Goal: Information Seeking & Learning: Learn about a topic

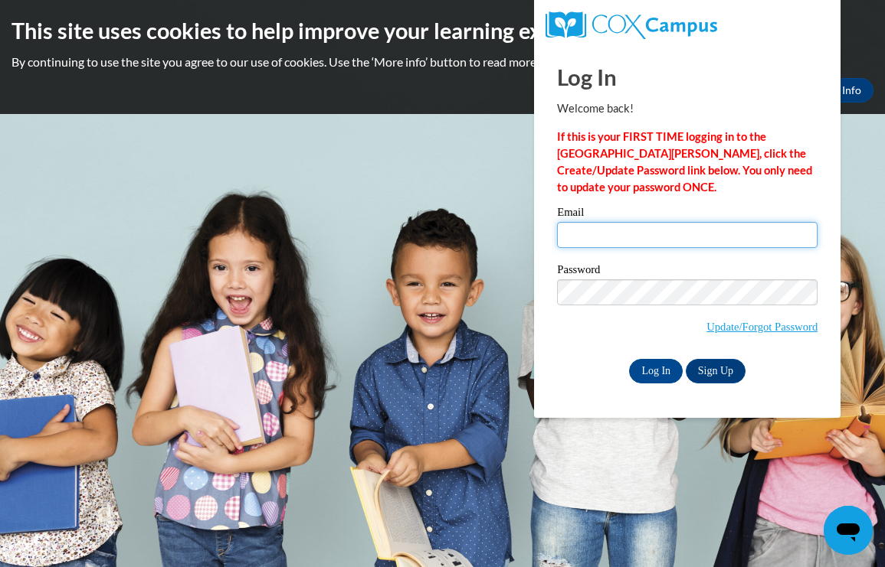
type input "kelseybotts2021@gmail.com"
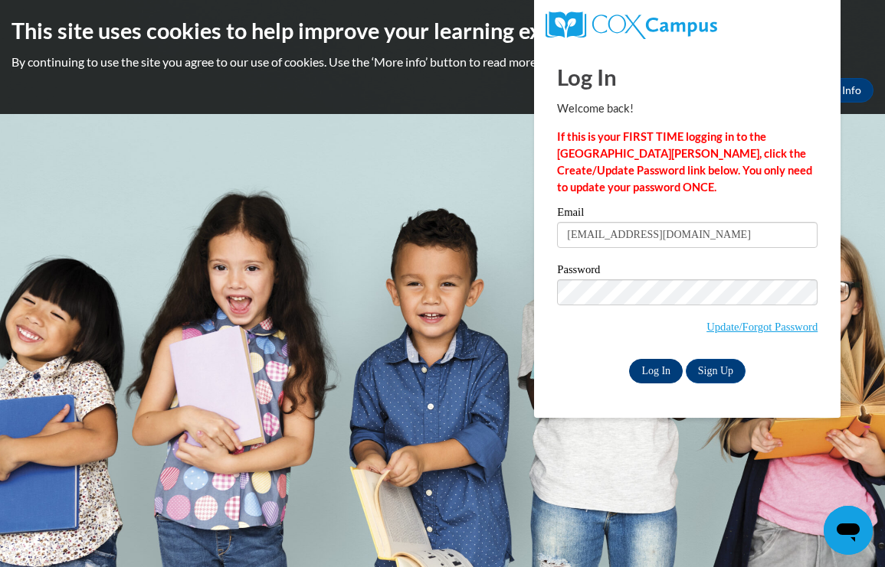
click at [644, 379] on input "Log In" at bounding box center [656, 371] width 54 height 25
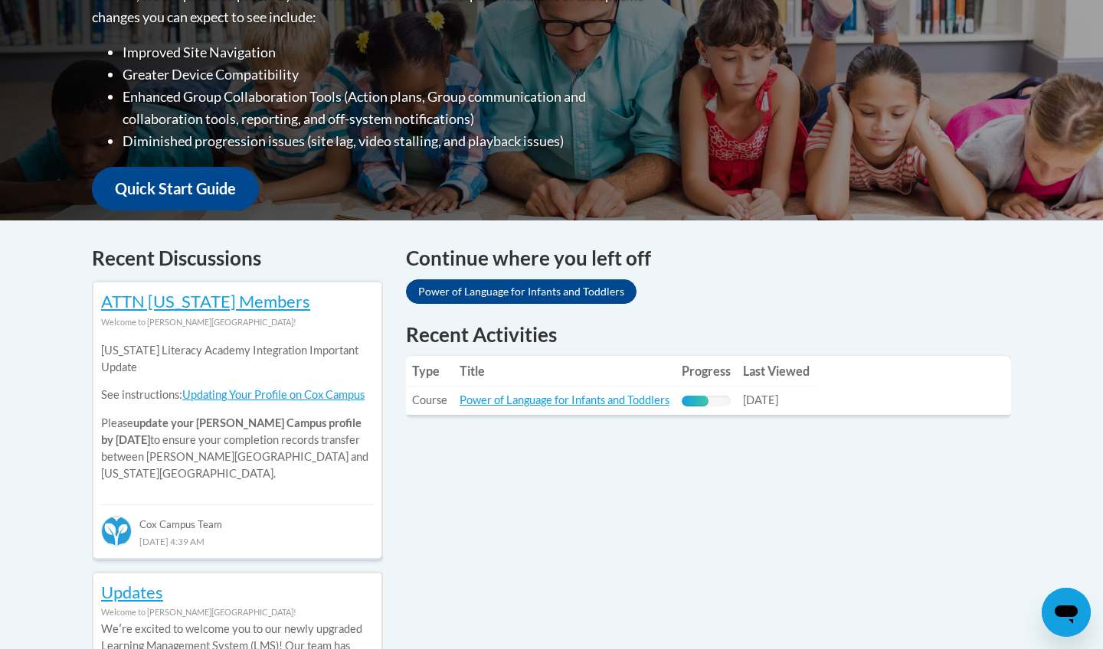
scroll to position [431, 0]
click at [631, 404] on link "Power of Language for Infants and Toddlers" at bounding box center [565, 400] width 210 height 13
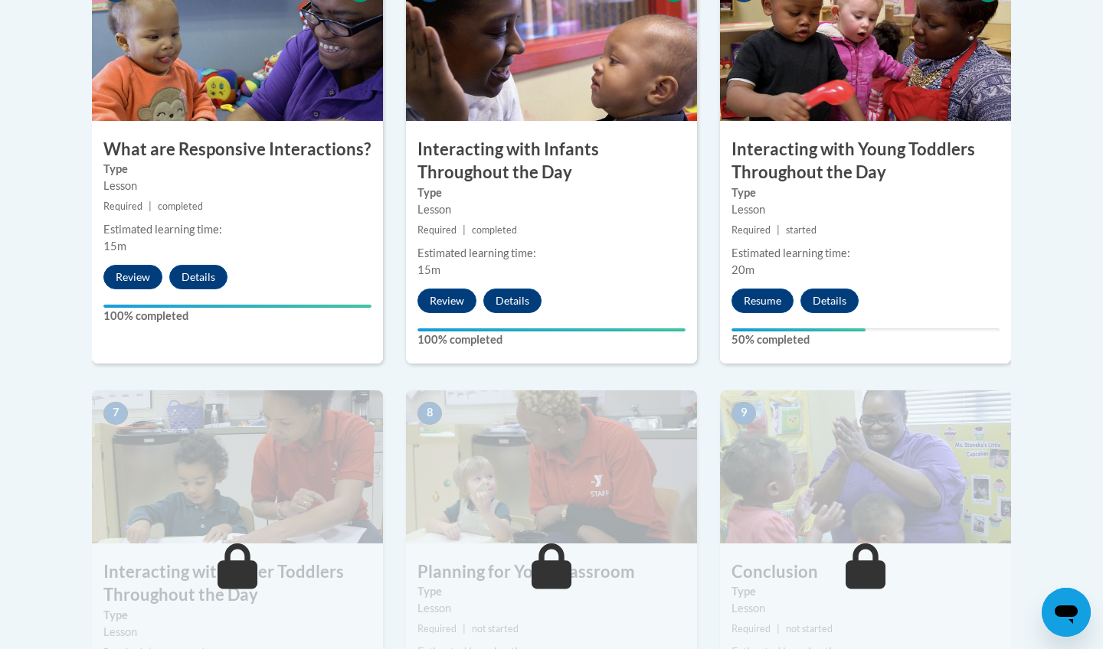
scroll to position [964, 0]
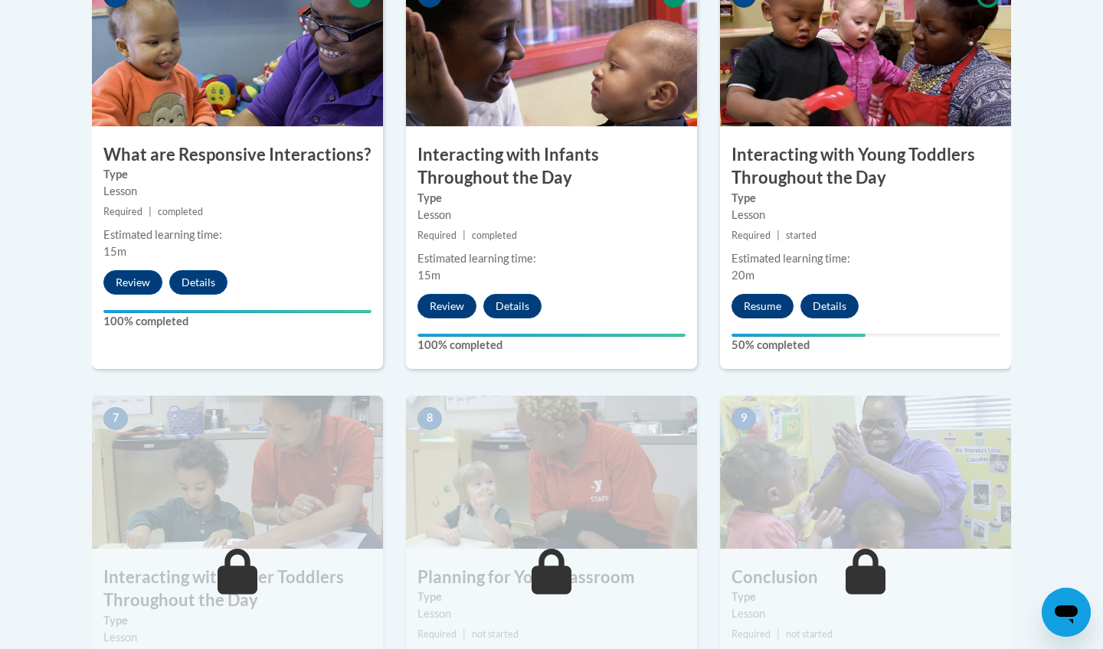
click at [761, 294] on button "Resume" at bounding box center [762, 306] width 62 height 25
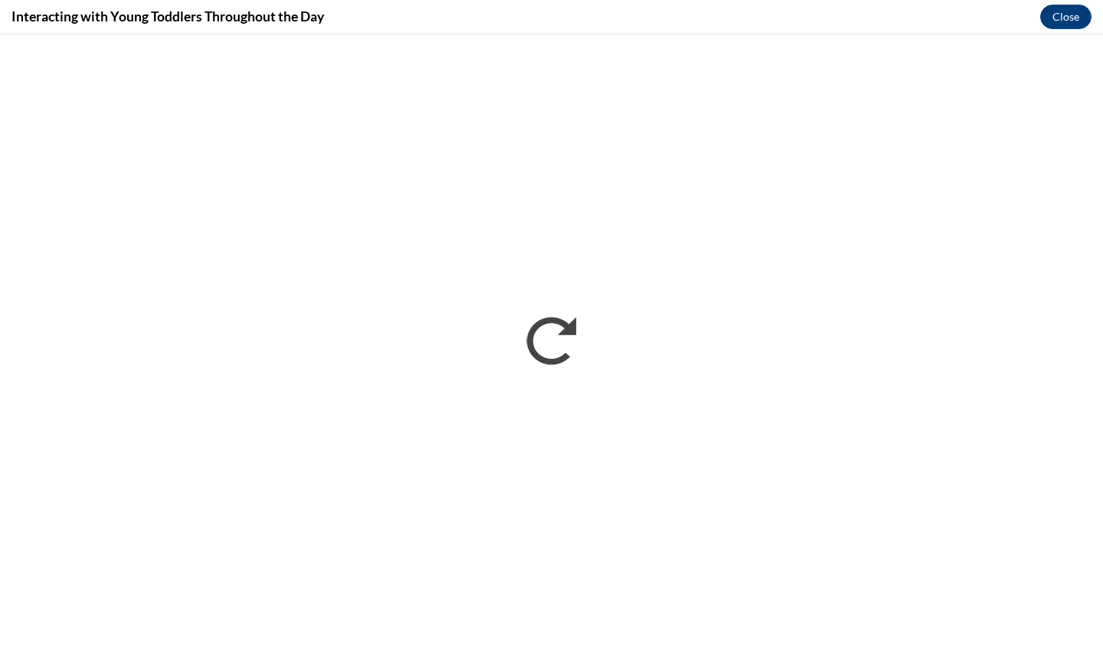
scroll to position [0, 0]
